Goal: Task Accomplishment & Management: Manage account settings

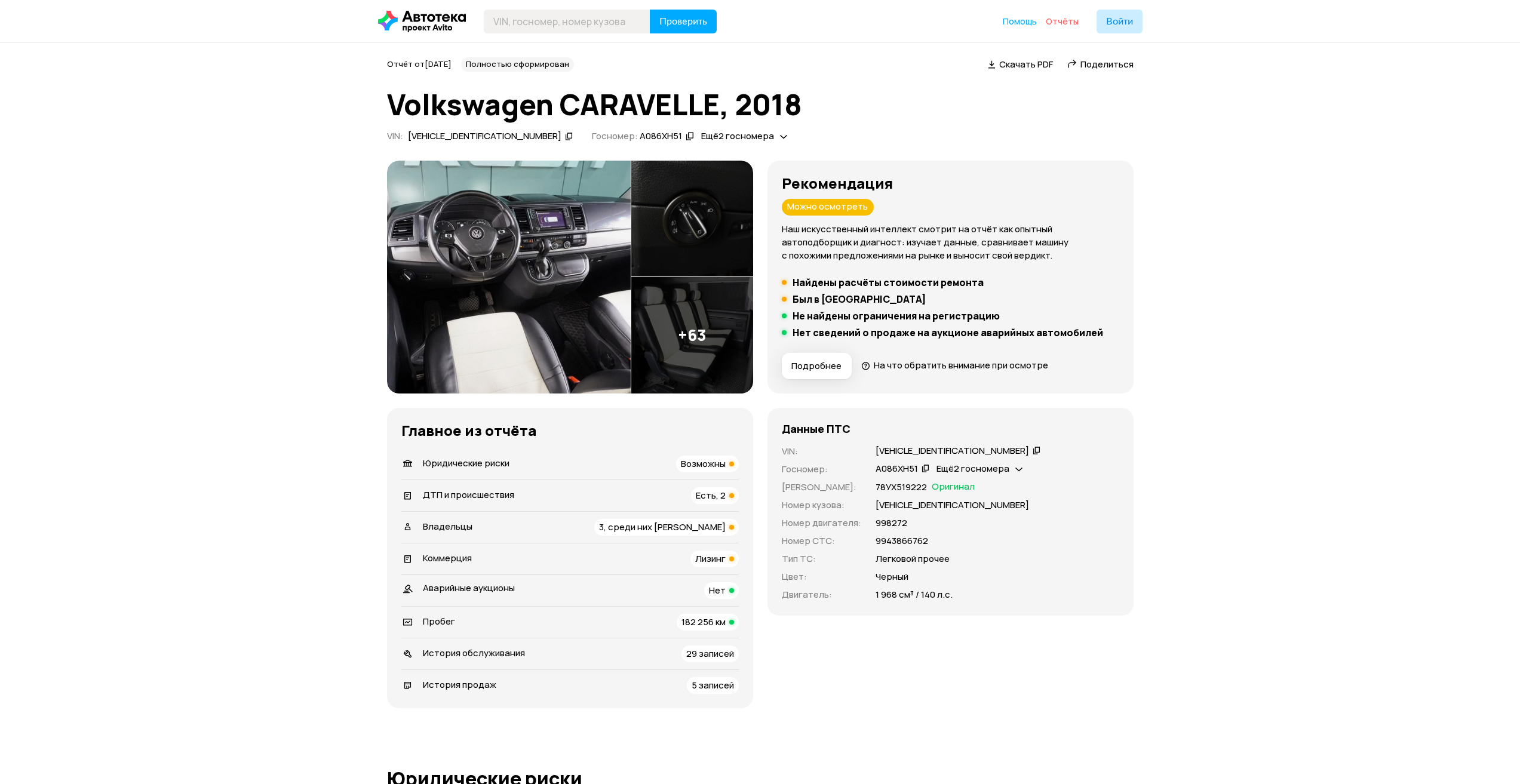
click at [1055, 20] on span "Отчёты" at bounding box center [1062, 22] width 33 height 11
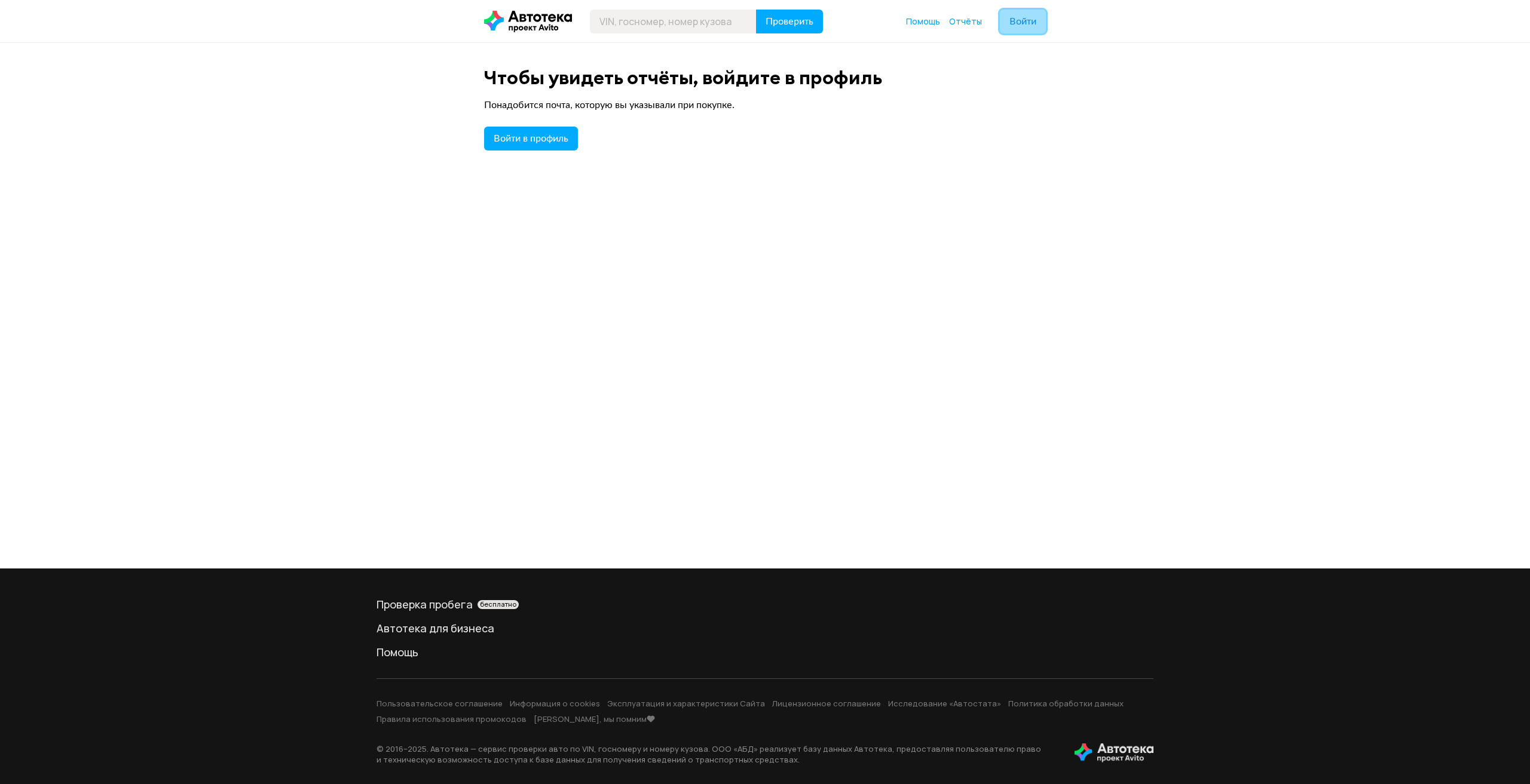
click at [1017, 23] on span "Войти" at bounding box center [1023, 21] width 27 height 9
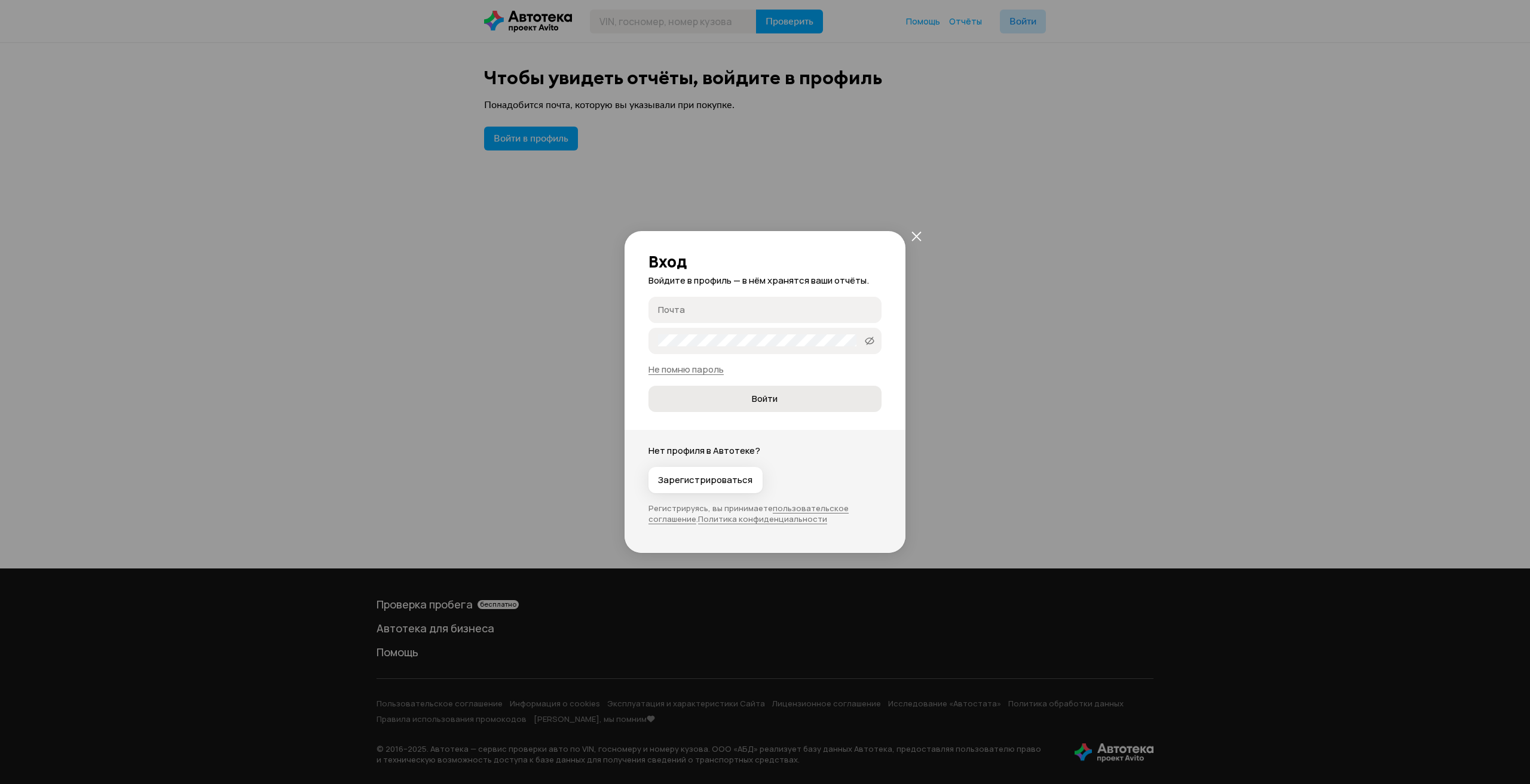
click at [754, 396] on span "Войти" at bounding box center [765, 399] width 26 height 12
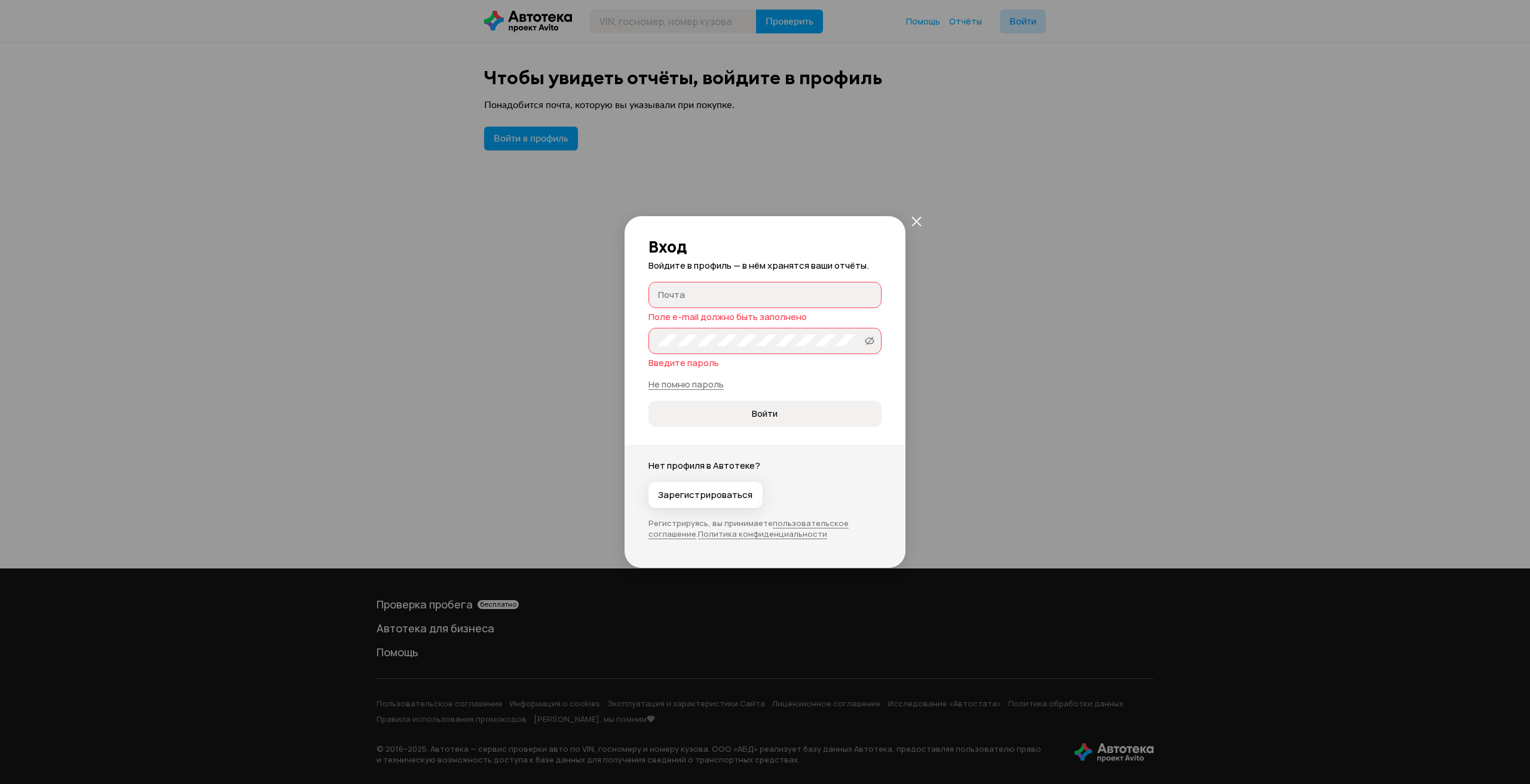
click at [913, 229] on button "закрыть" at bounding box center [916, 221] width 22 height 22
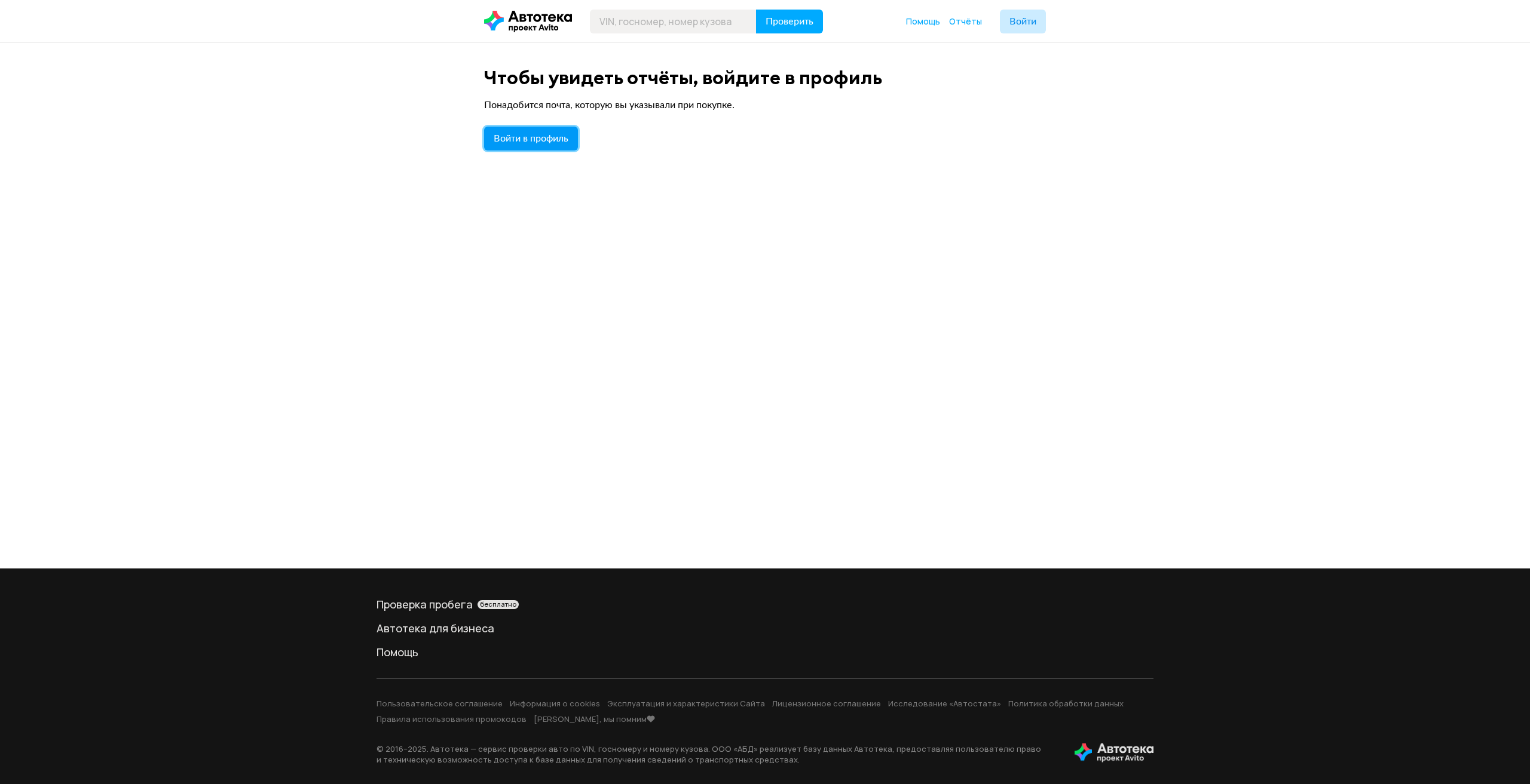
click at [560, 134] on span "Войти в профиль" at bounding box center [531, 138] width 75 height 9
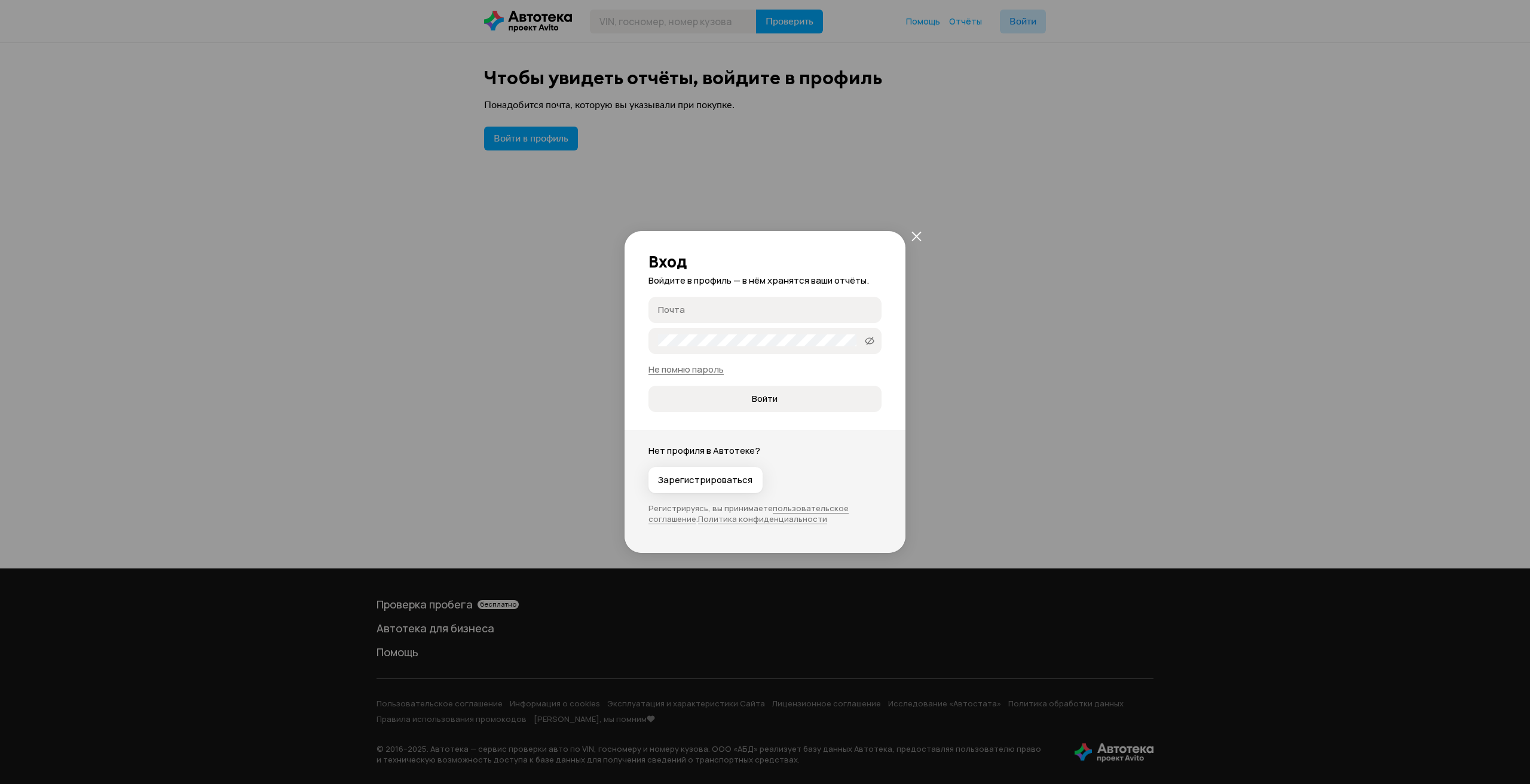
click at [687, 306] on input "Почта" at bounding box center [766, 309] width 217 height 12
click at [708, 314] on input "Почта" at bounding box center [766, 309] width 217 height 12
click at [690, 370] on link "Не помню пароль" at bounding box center [686, 369] width 75 height 12
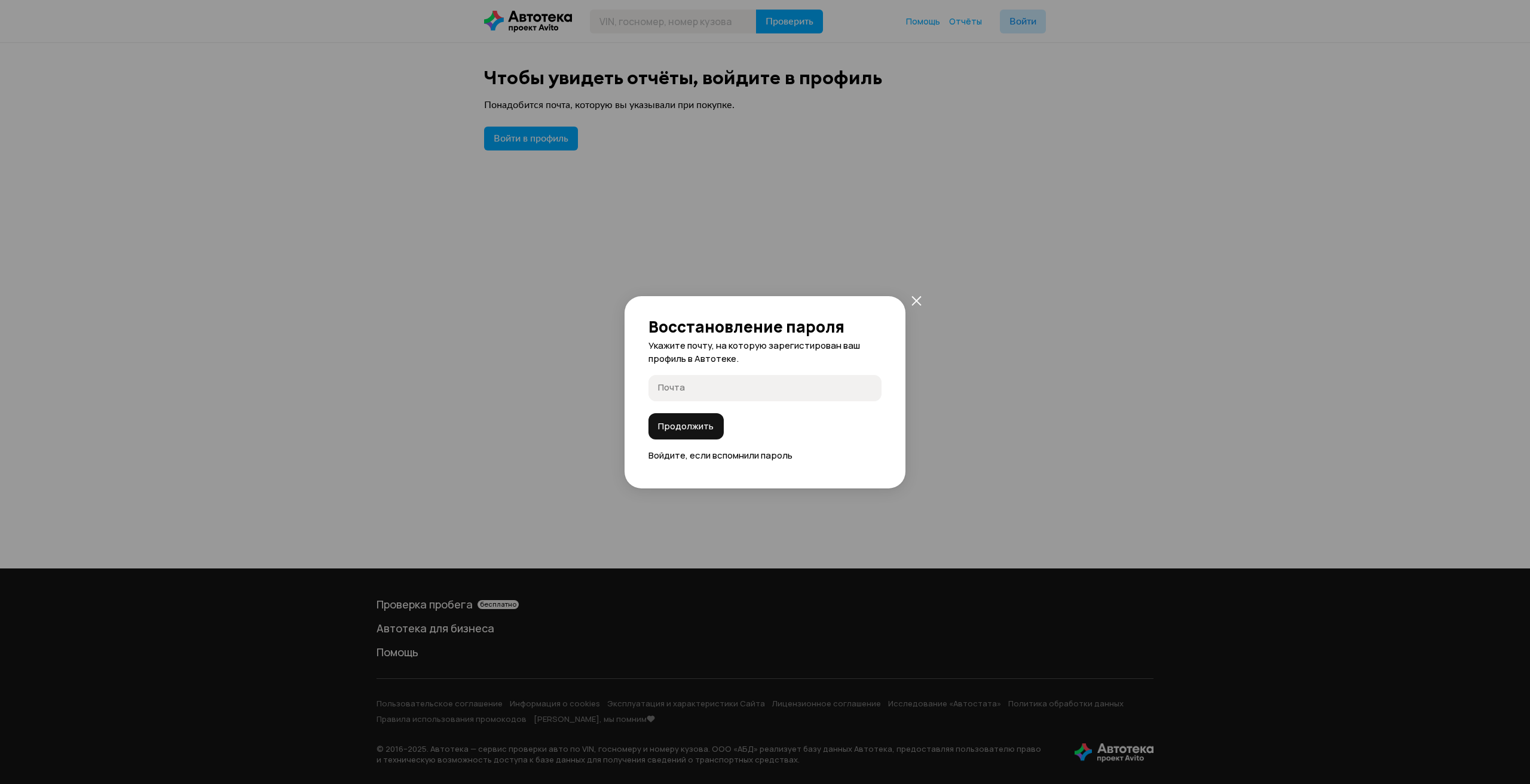
click at [664, 454] on link "Войдите" at bounding box center [667, 455] width 37 height 12
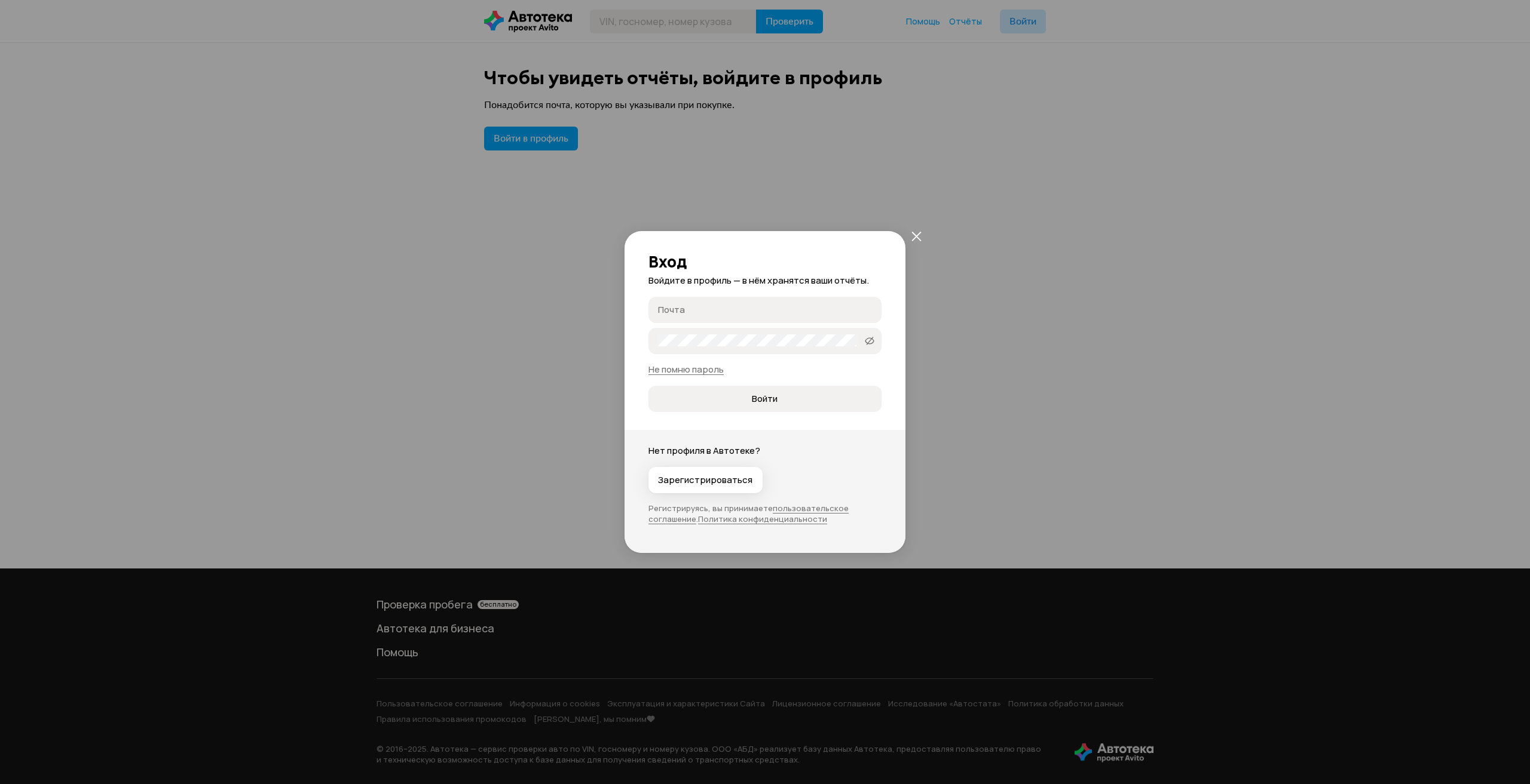
click at [916, 240] on icon "закрыть" at bounding box center [916, 236] width 10 height 10
